Goal: Check status: Check status

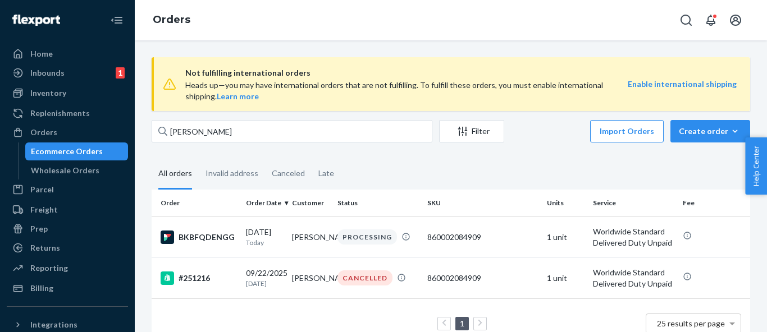
click at [285, 70] on span "Not fulfilling international orders" at bounding box center [406, 72] width 442 height 13
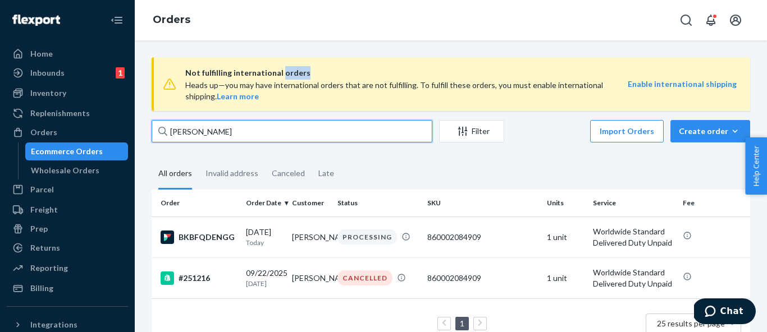
click at [246, 135] on input "[PERSON_NAME]" at bounding box center [292, 131] width 281 height 22
paste input "251216DELIVERRSPLIT7377197924440"
type input "251216DELIVERRSPLIT7377197924440"
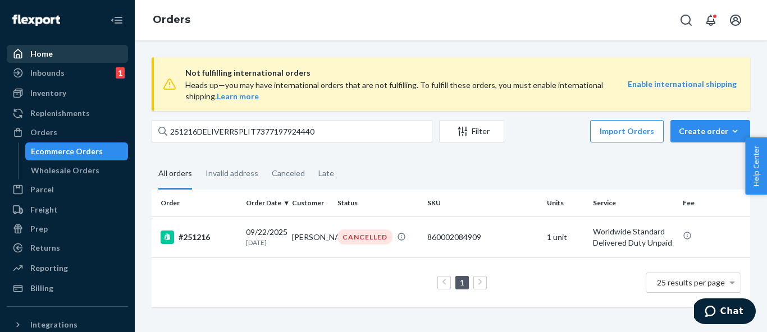
click at [77, 50] on div "Home" at bounding box center [67, 54] width 119 height 16
